Goal: Check status: Check status

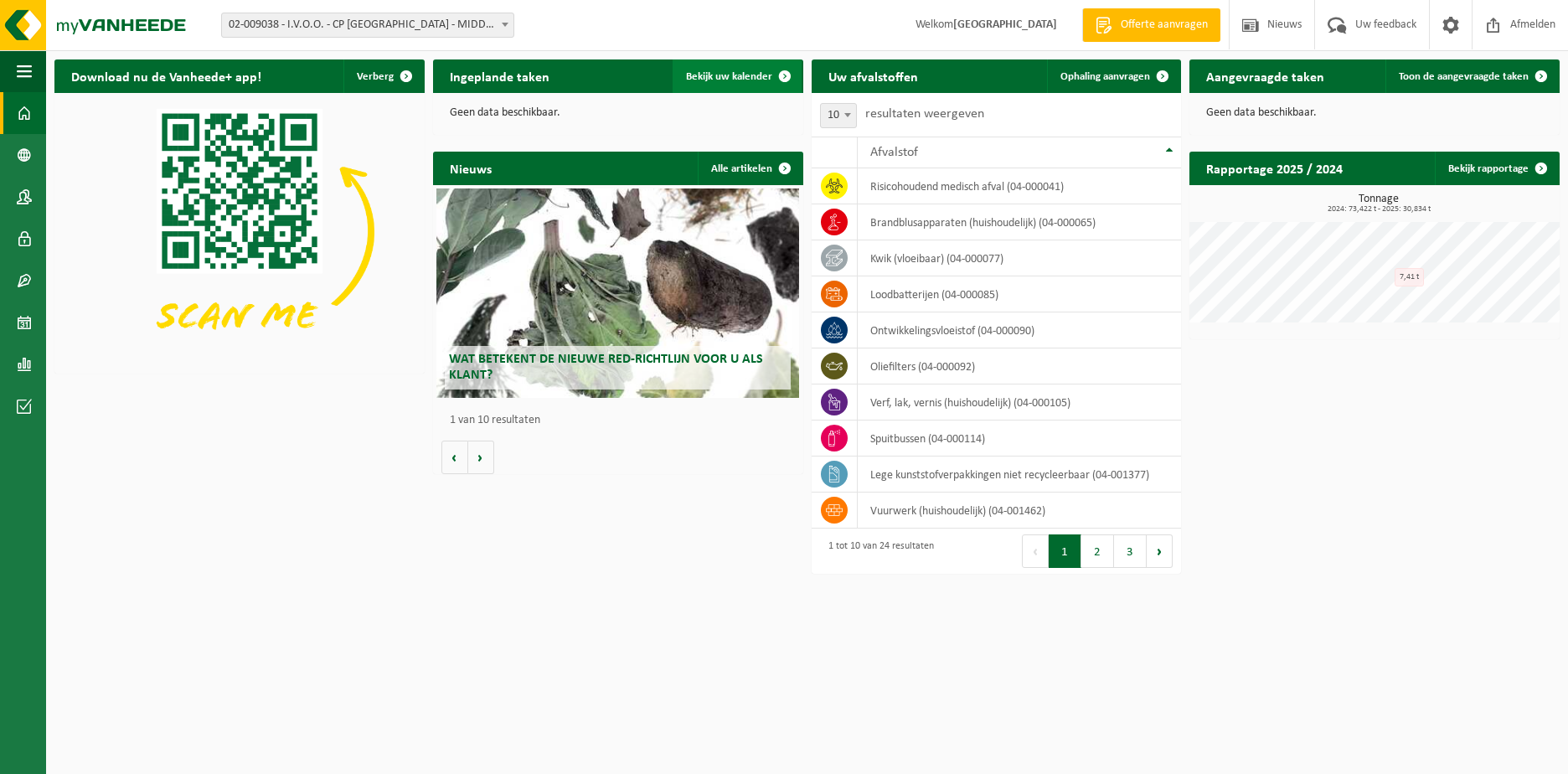
click at [744, 71] on span "Bekijk uw kalender" at bounding box center [729, 76] width 86 height 11
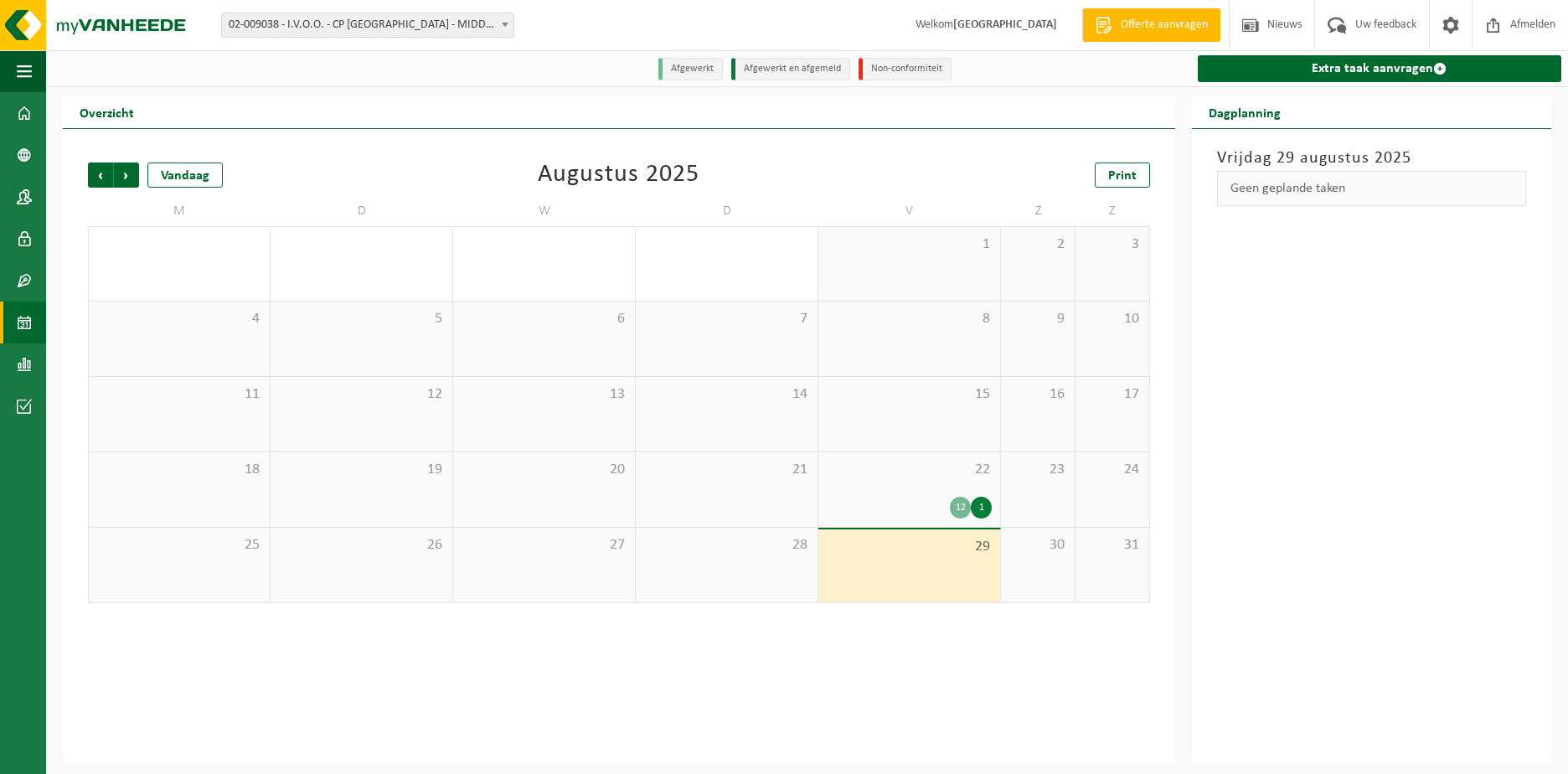
click at [919, 507] on div "12 1" at bounding box center [909, 508] width 165 height 22
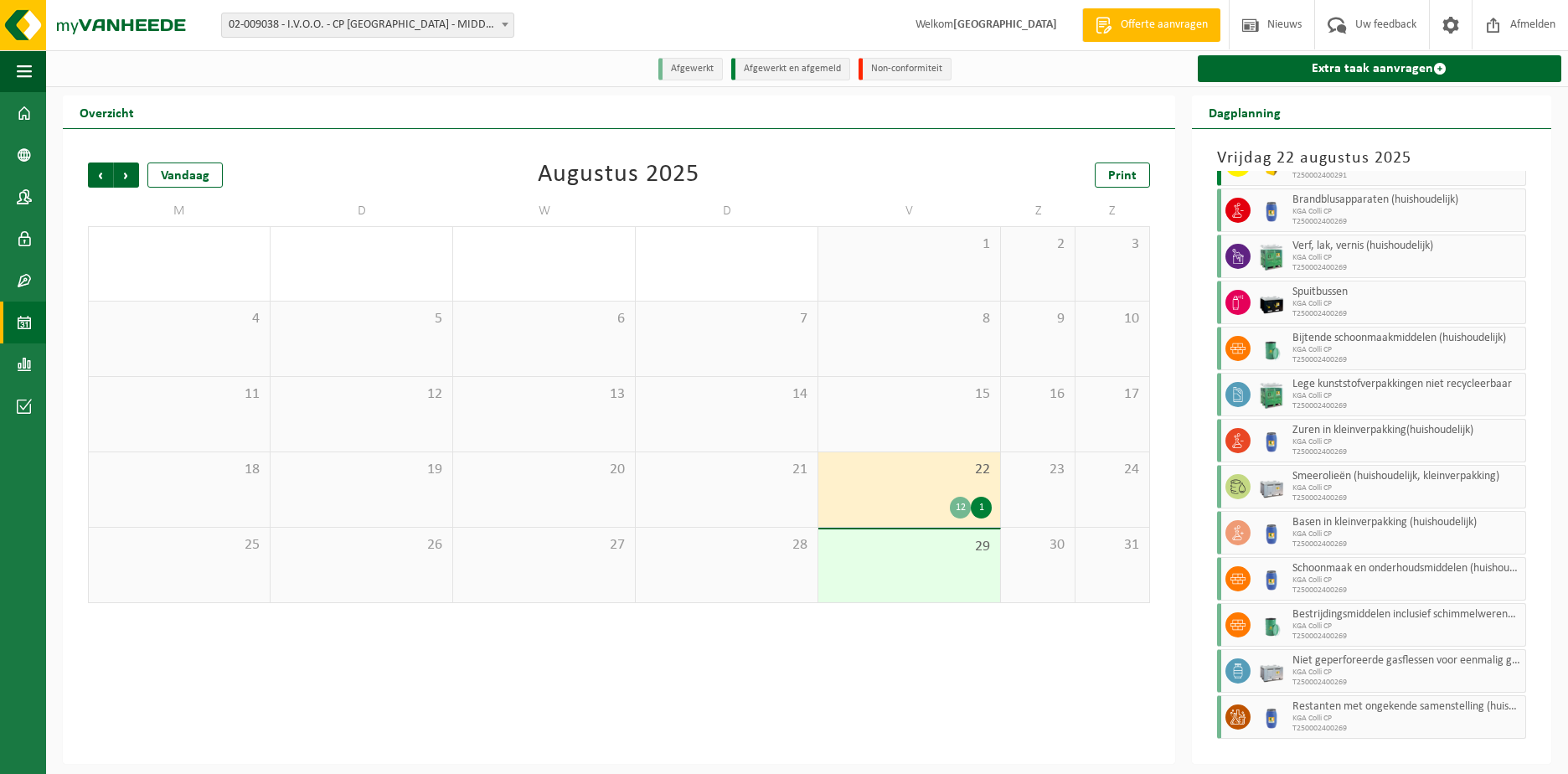
scroll to position [82, 0]
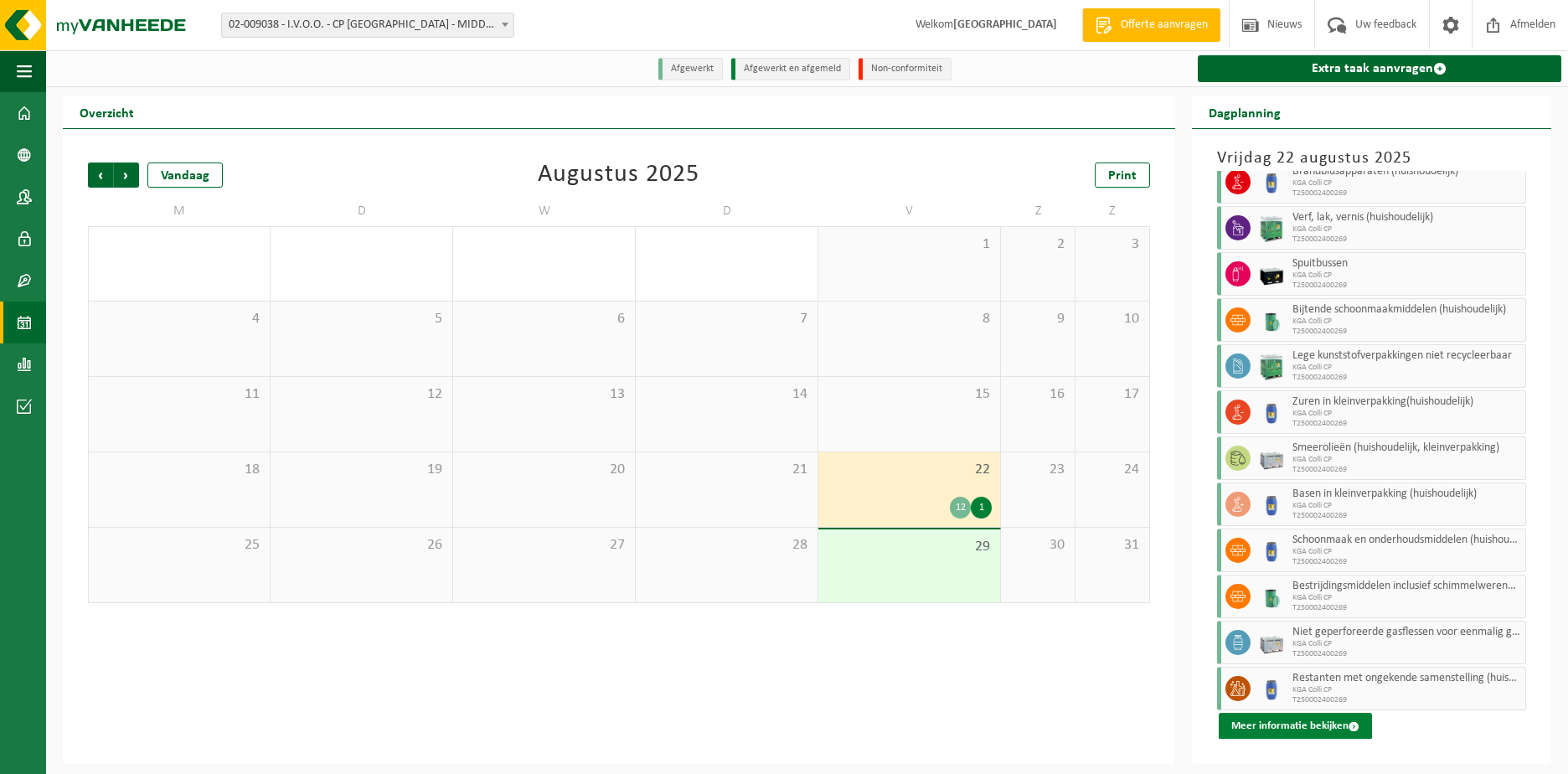
click at [1268, 724] on button "Meer informatie bekijken" at bounding box center [1295, 726] width 153 height 27
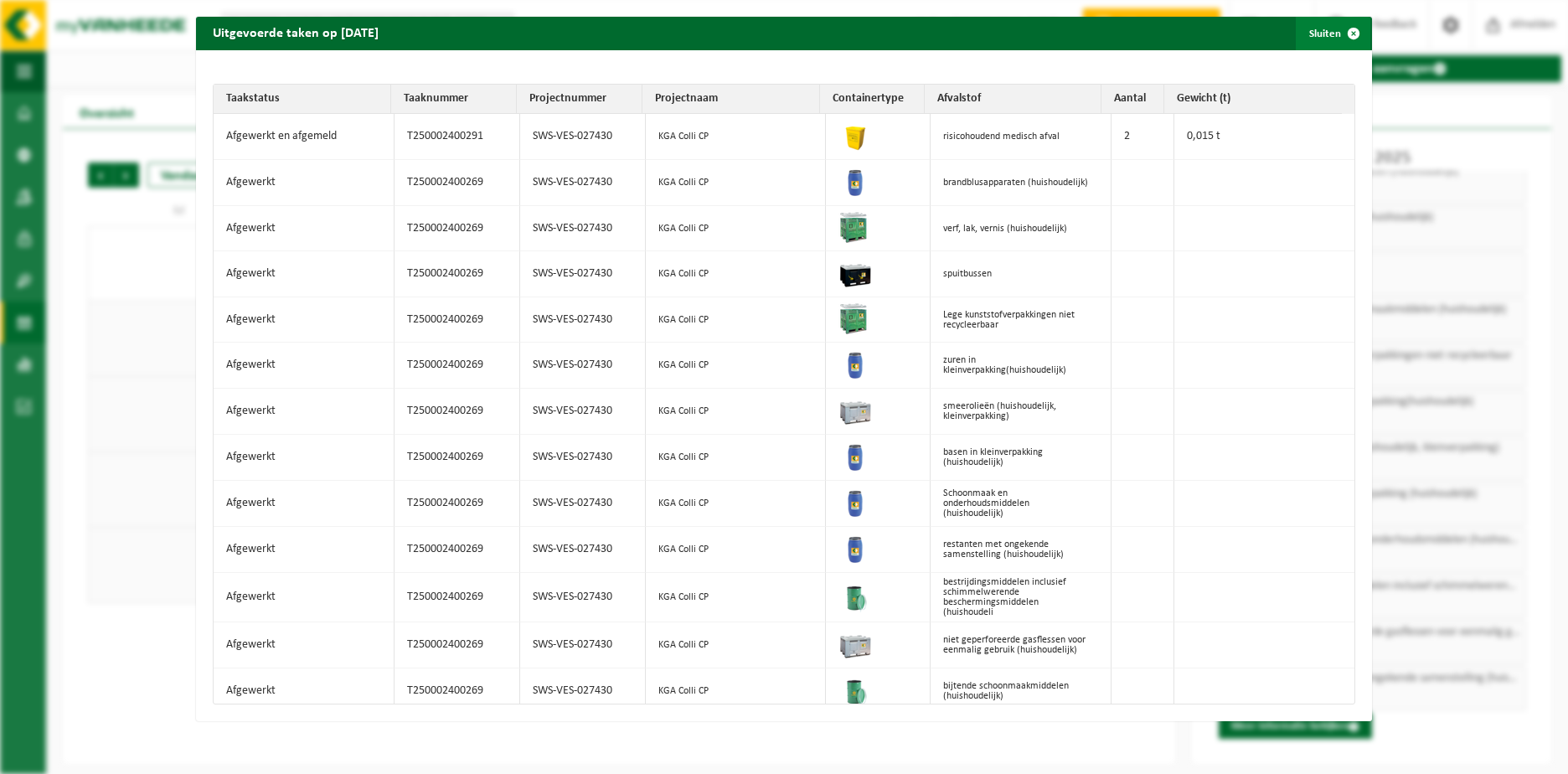
click at [1343, 30] on span "button" at bounding box center [1354, 34] width 34 height 34
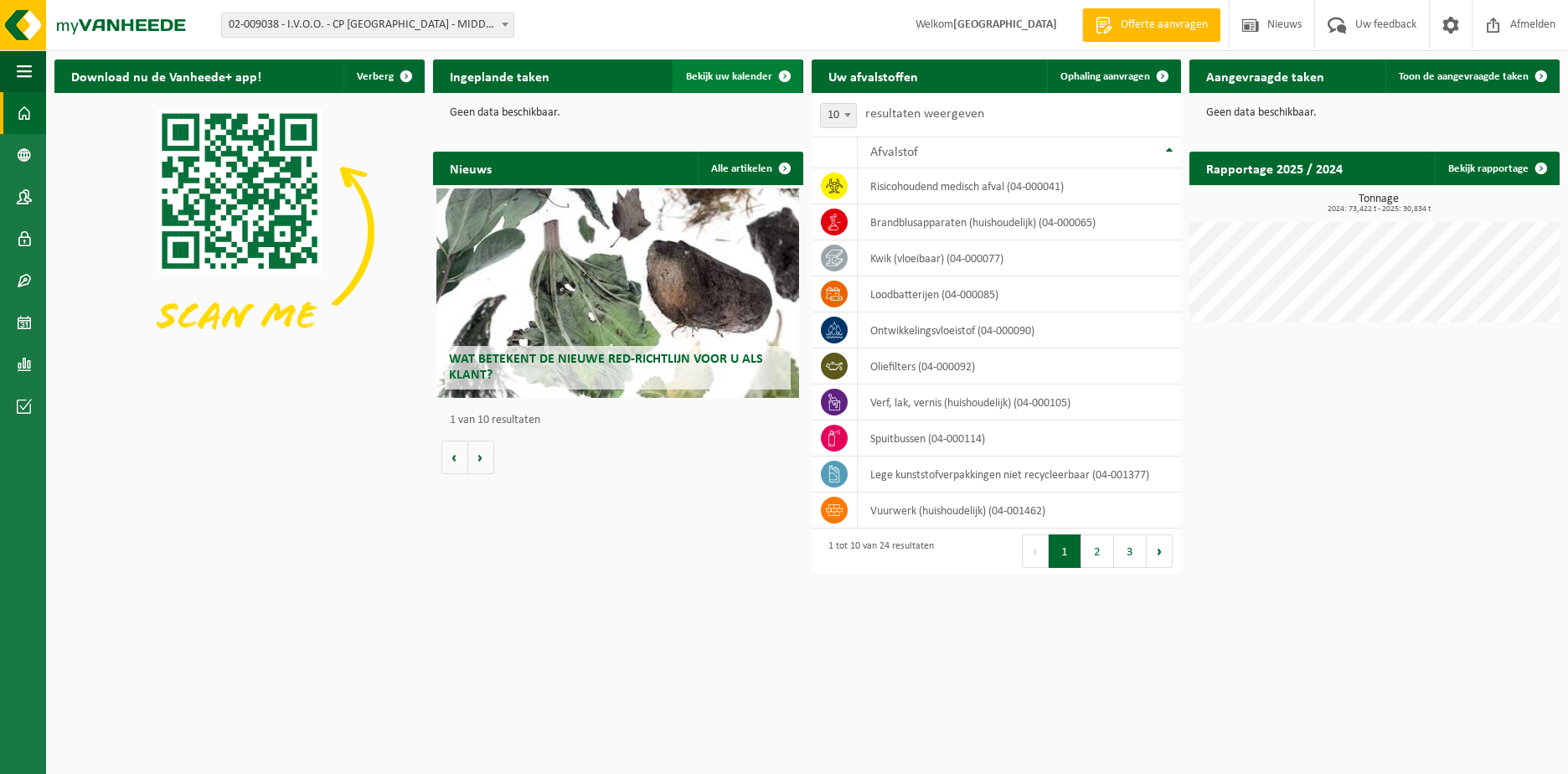
click at [723, 75] on span "Bekijk uw kalender" at bounding box center [729, 76] width 86 height 11
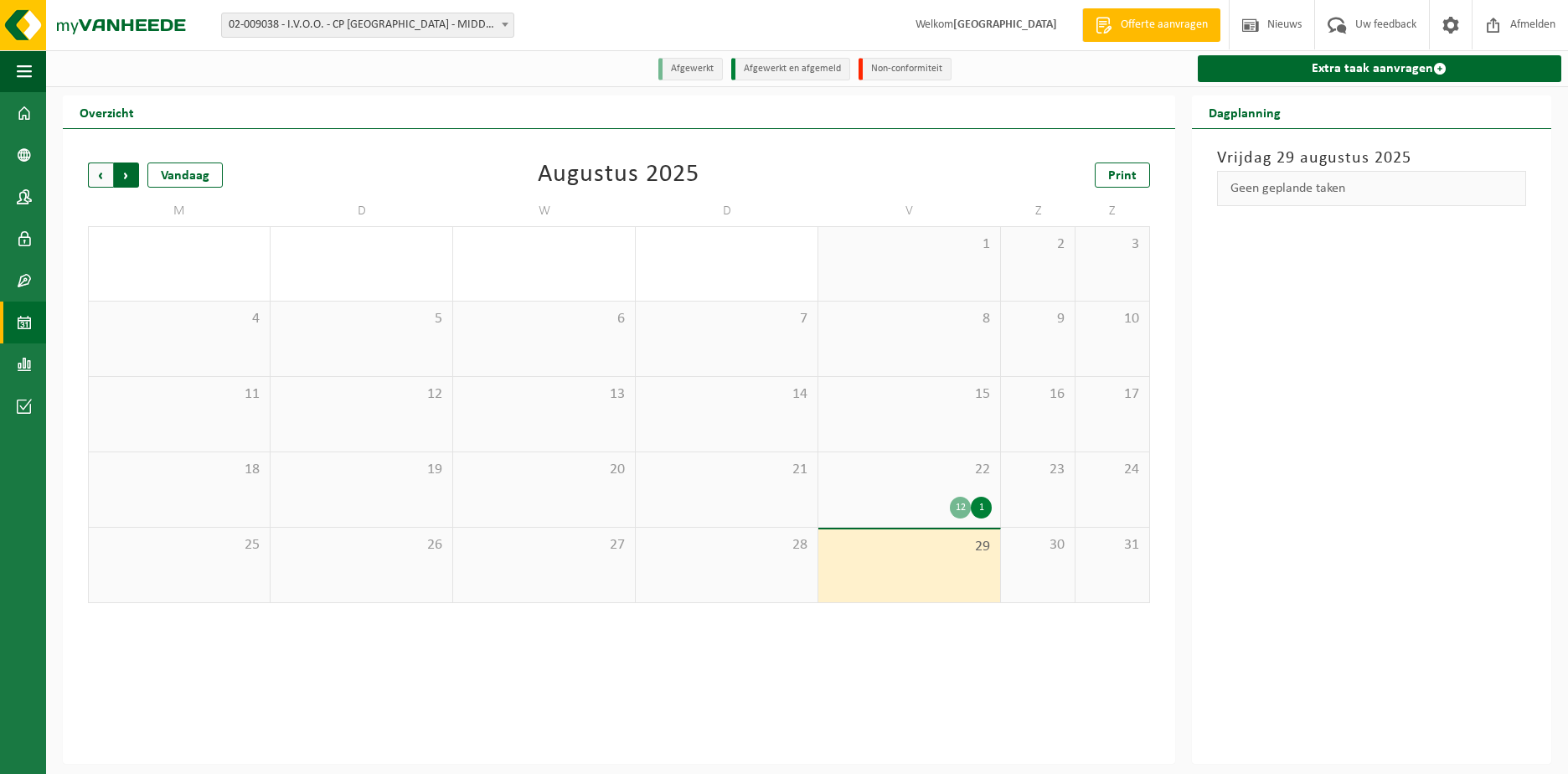
click at [93, 178] on span "Vorige" at bounding box center [100, 174] width 25 height 25
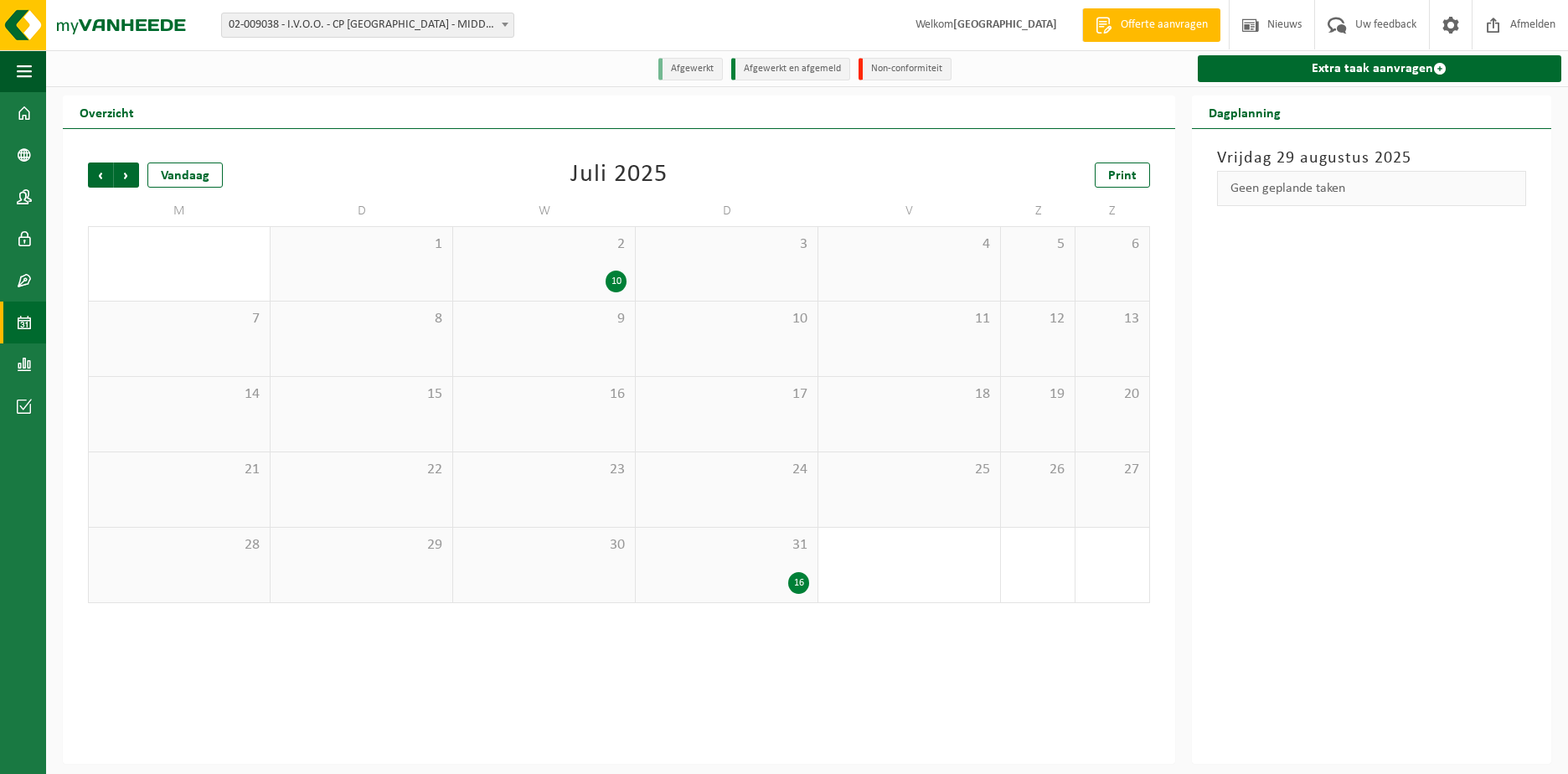
click at [732, 548] on span "31" at bounding box center [726, 545] width 165 height 18
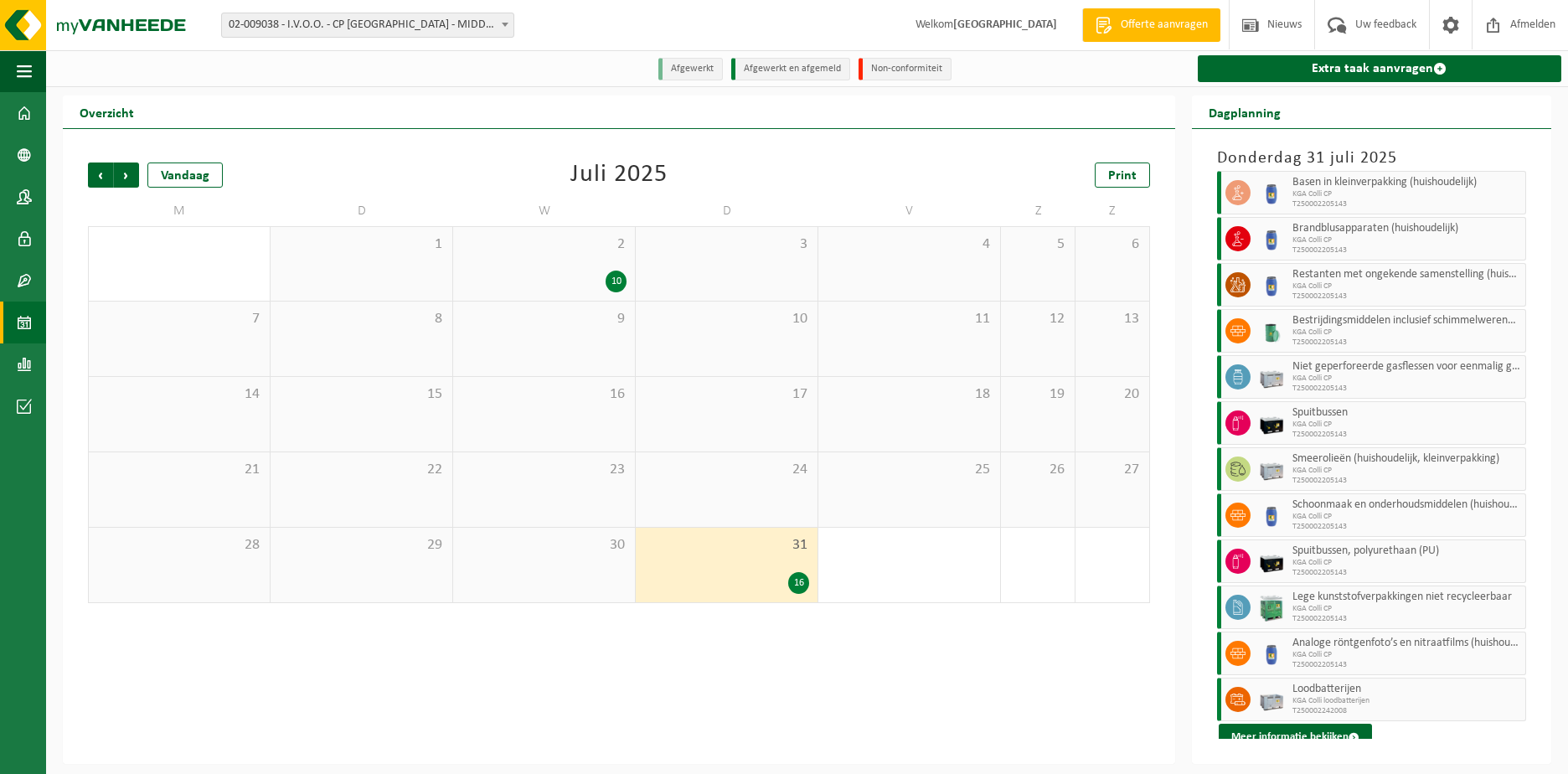
scroll to position [220, 0]
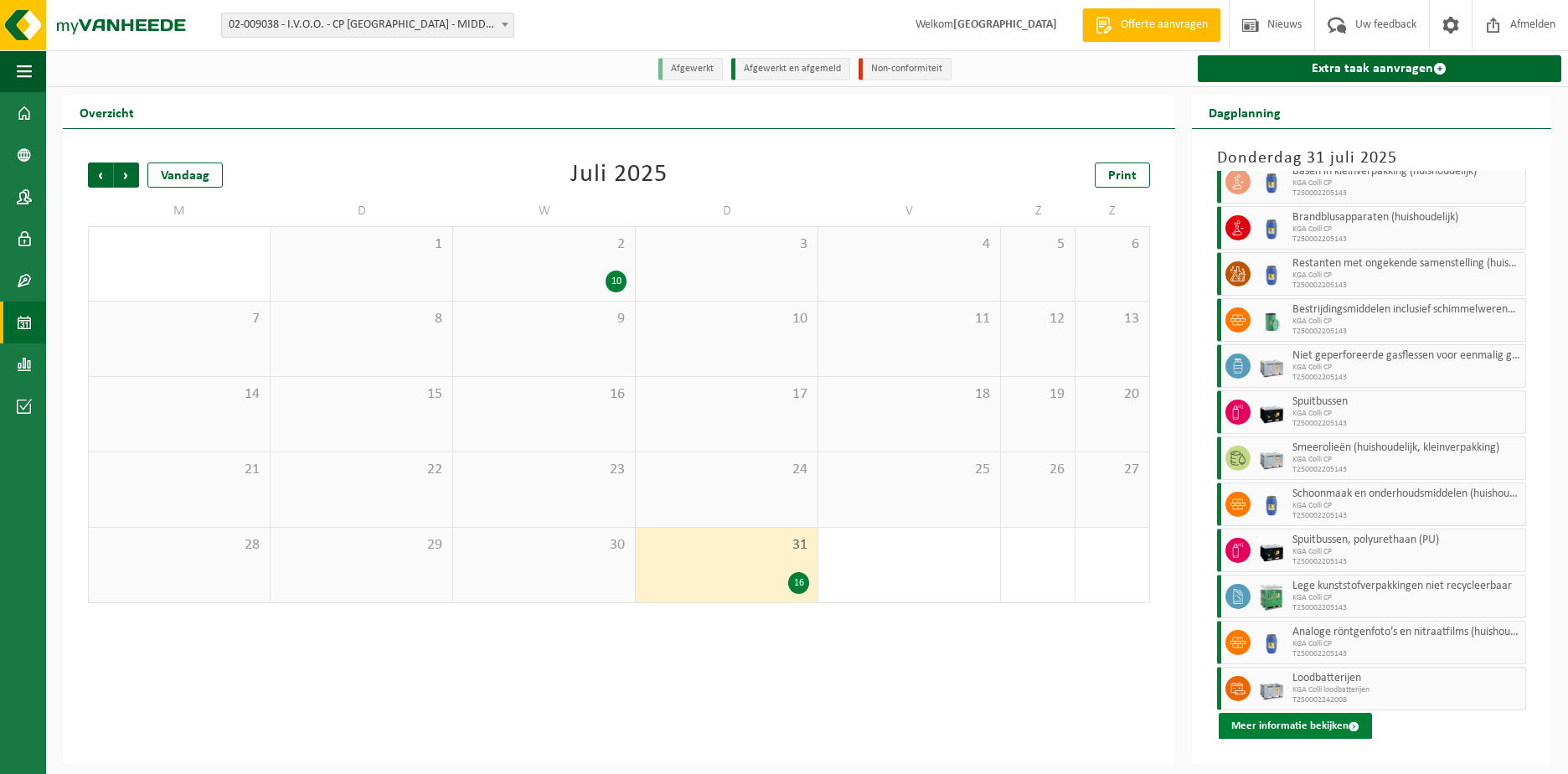
click at [1285, 724] on button "Meer informatie bekijken" at bounding box center [1295, 726] width 153 height 27
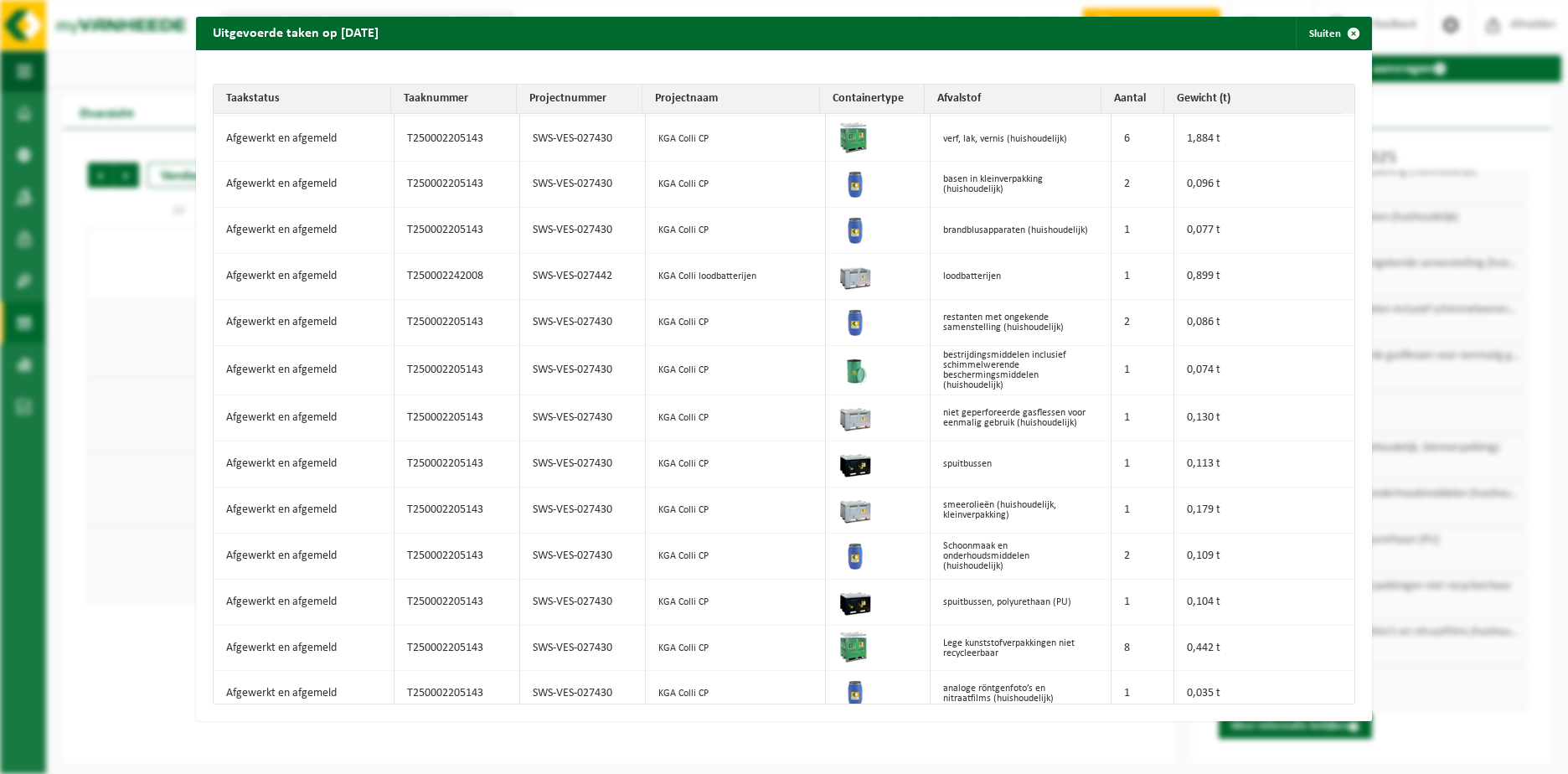
scroll to position [0, 0]
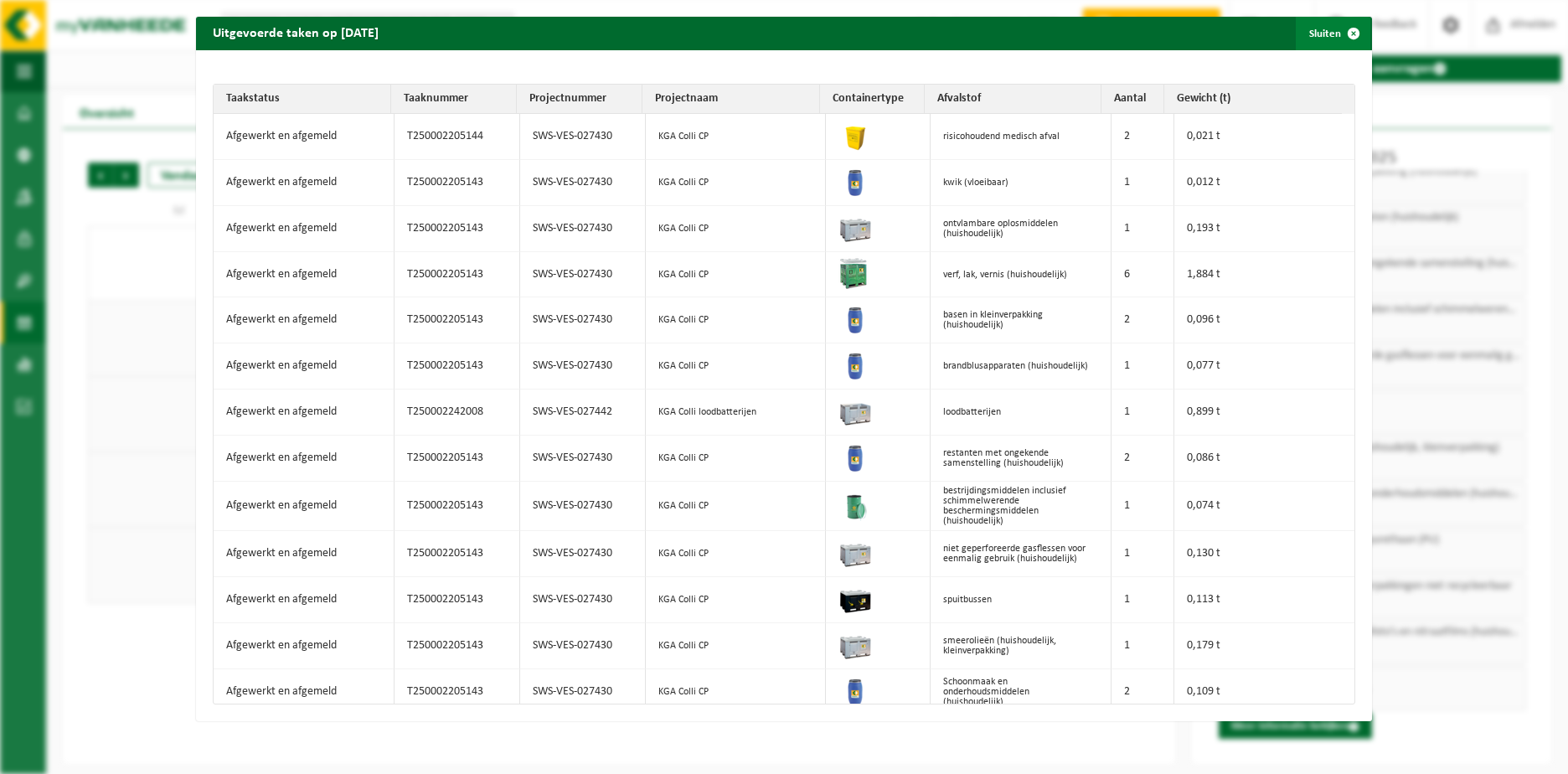
click at [1342, 31] on span "button" at bounding box center [1354, 34] width 34 height 34
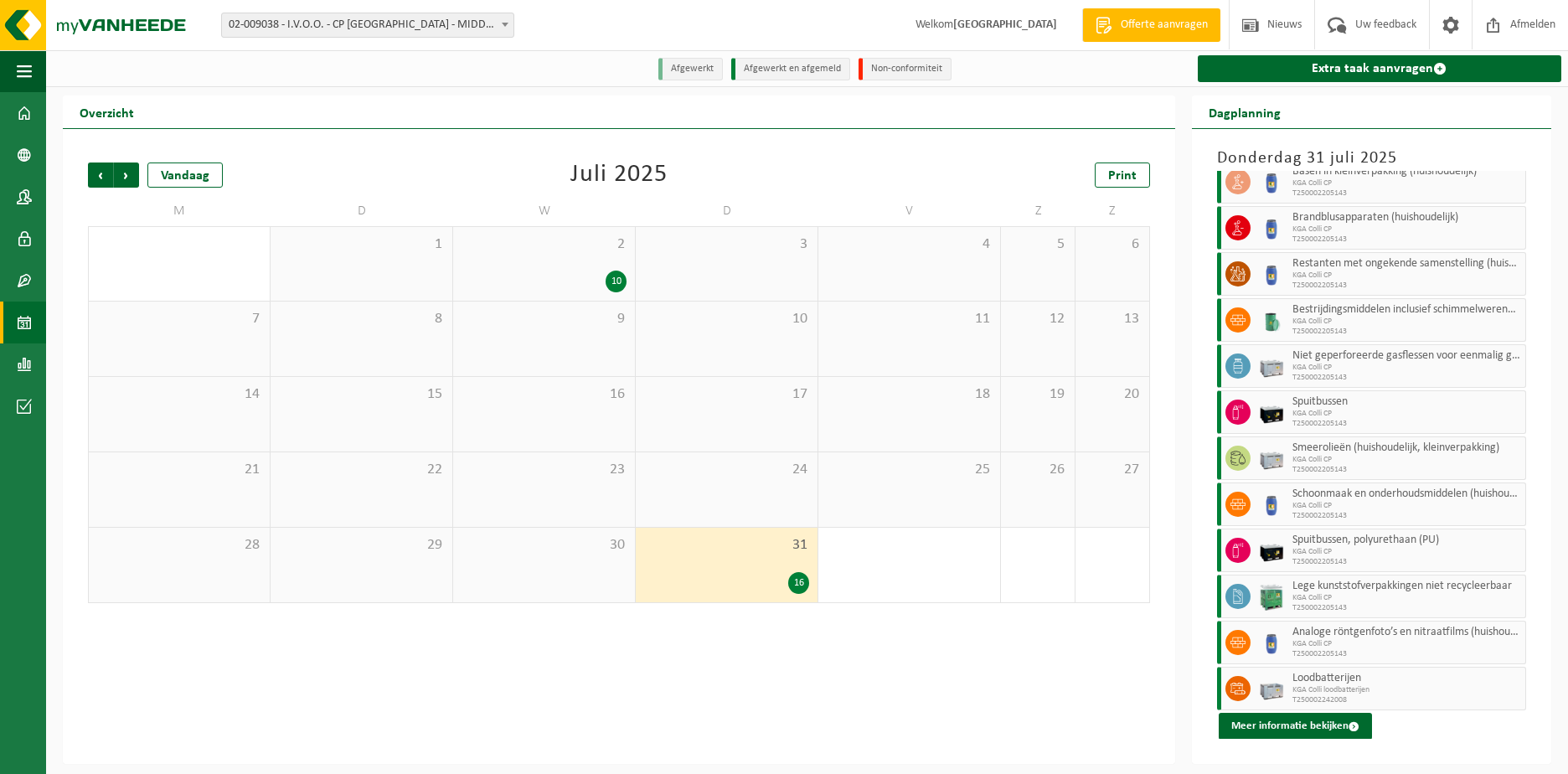
drag, startPoint x: 1048, startPoint y: 666, endPoint x: 1352, endPoint y: 417, distance: 392.8
click at [1073, 636] on div "Vorige Volgende Vandaag Juli 2025 Print M D W D V Z Z 30 1 2 10 3 4 5 6 7 8 9 1…" at bounding box center [619, 446] width 1112 height 635
click at [1537, 10] on span "Afmelden" at bounding box center [1533, 24] width 54 height 49
